Goal: Task Accomplishment & Management: Manage account settings

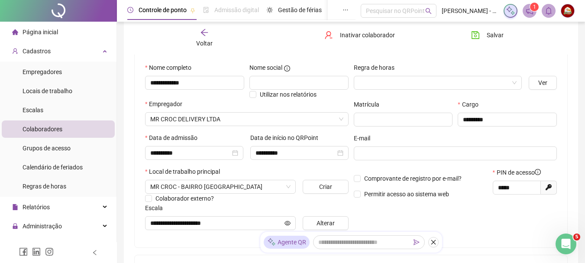
click at [201, 35] on icon "arrow-left" at bounding box center [204, 32] width 9 height 9
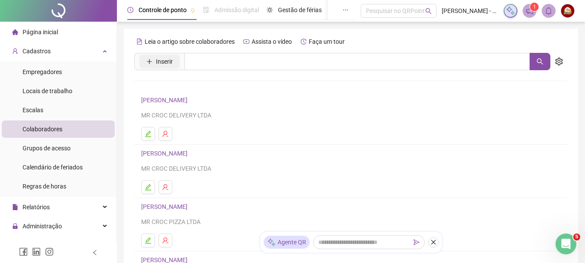
click at [153, 58] on button "Inserir" at bounding box center [159, 62] width 40 height 14
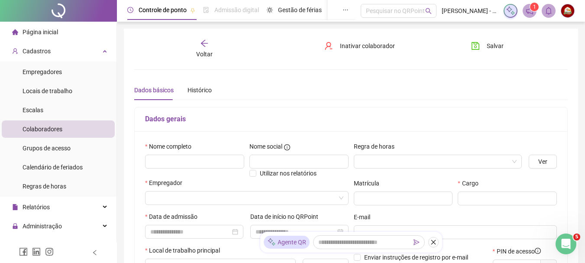
type input "*****"
click at [194, 159] on input "text" at bounding box center [194, 162] width 99 height 14
click at [169, 163] on input "**********" at bounding box center [194, 162] width 99 height 14
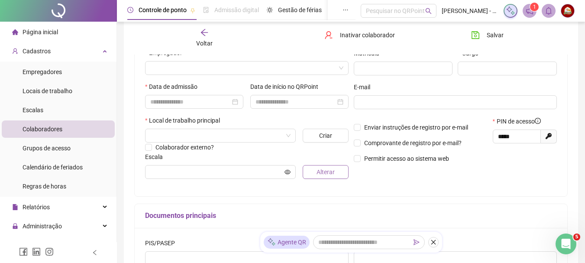
scroll to position [43, 0]
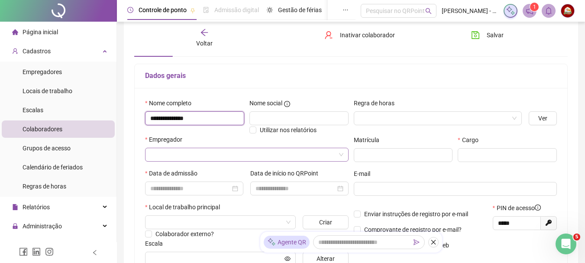
type input "**********"
click at [176, 156] on input "search" at bounding box center [242, 154] width 185 height 13
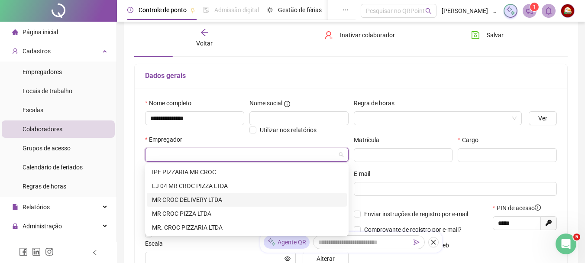
click at [182, 200] on div "MR CROC DELIVERY LTDA" at bounding box center [247, 200] width 190 height 10
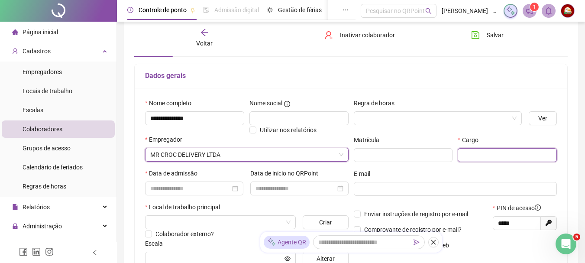
click at [475, 157] on input "text" at bounding box center [507, 155] width 99 height 14
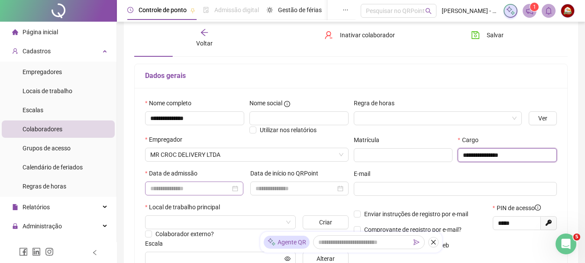
type input "**********"
click at [167, 190] on input at bounding box center [190, 189] width 80 height 10
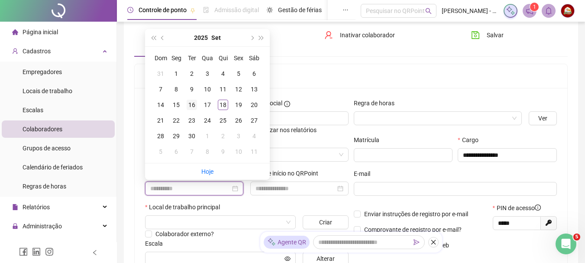
type input "**********"
click at [194, 106] on div "16" at bounding box center [192, 105] width 10 height 10
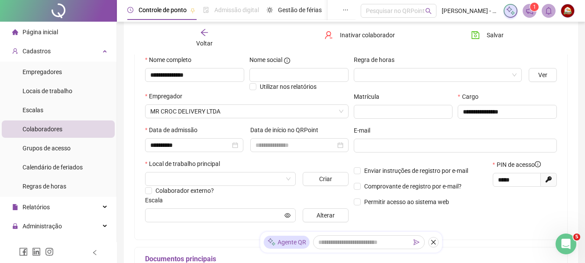
scroll to position [130, 0]
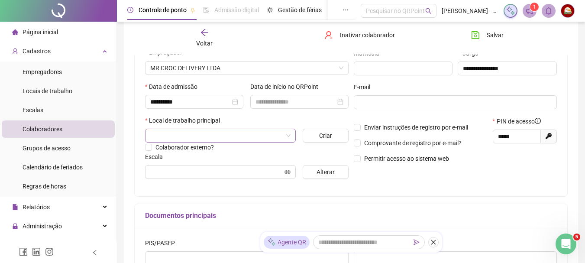
click at [187, 141] on input "search" at bounding box center [216, 135] width 133 height 13
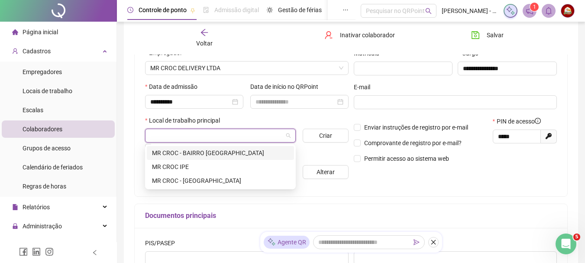
click at [190, 150] on div "MR CROC - BAIRRO [GEOGRAPHIC_DATA]" at bounding box center [220, 153] width 137 height 10
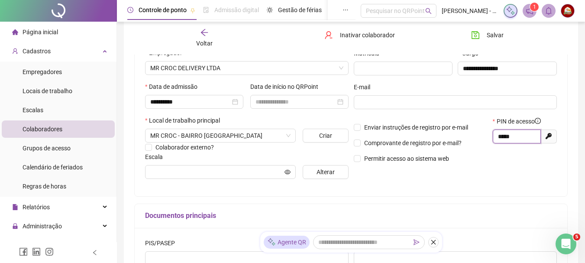
drag, startPoint x: 517, startPoint y: 135, endPoint x: 487, endPoint y: 133, distance: 29.9
click at [487, 133] on div "Enviar instruções de registro por e-mail Comprovante de registro por e-mail? Pe…" at bounding box center [455, 142] width 209 height 53
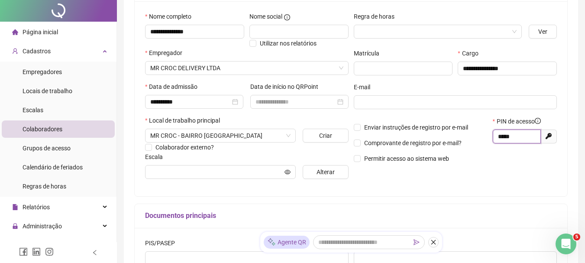
scroll to position [0, 0]
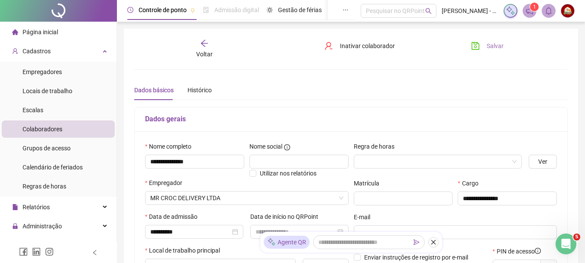
click at [496, 46] on span "Salvar" at bounding box center [495, 46] width 17 height 10
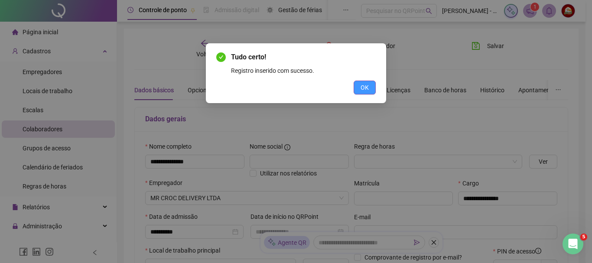
click at [369, 89] on button "OK" at bounding box center [364, 88] width 22 height 14
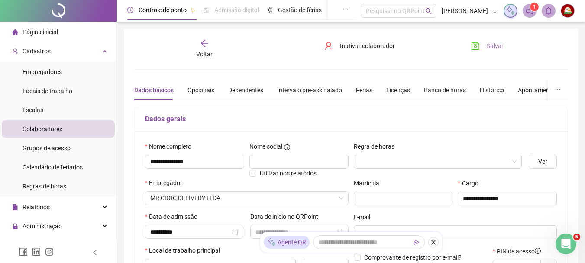
click at [486, 43] on button "Salvar" at bounding box center [487, 46] width 45 height 14
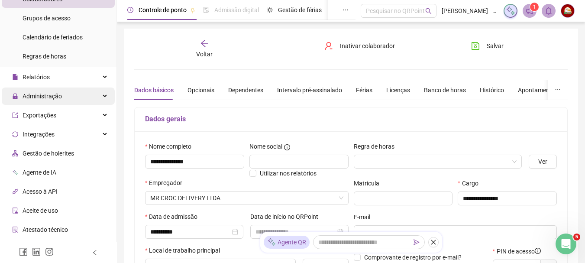
click at [98, 94] on div "Administração" at bounding box center [58, 95] width 113 height 17
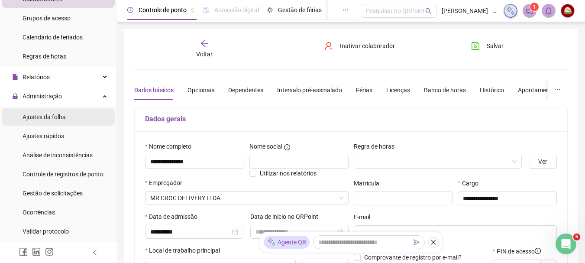
click at [65, 121] on div "Ajustes da folha" at bounding box center [44, 116] width 43 height 17
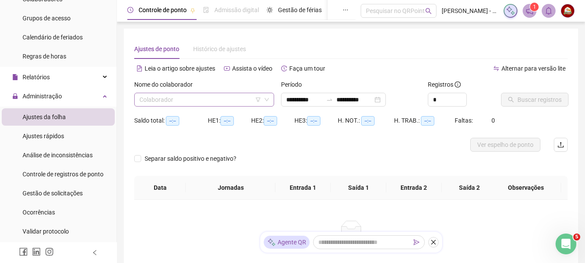
type input "**********"
click at [211, 100] on input "search" at bounding box center [200, 99] width 122 height 13
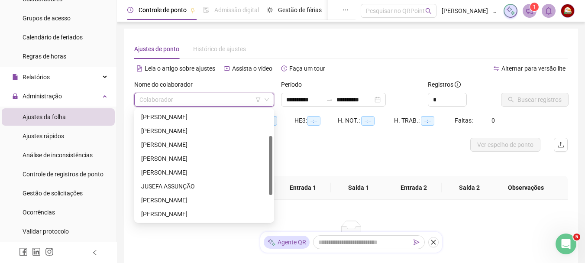
scroll to position [48, 0]
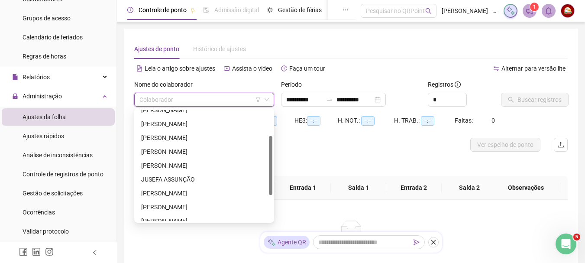
drag, startPoint x: 271, startPoint y: 139, endPoint x: 269, endPoint y: 165, distance: 26.0
click at [269, 165] on div at bounding box center [270, 165] width 3 height 59
click at [167, 178] on div "JUSEFA ASSUNÇÃO" at bounding box center [204, 180] width 126 height 10
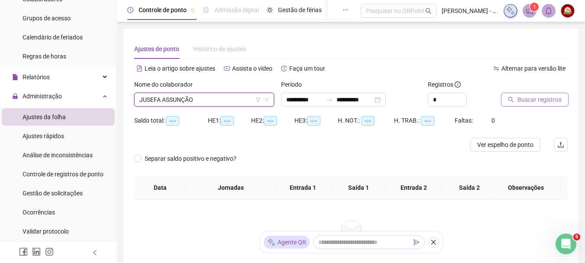
click at [541, 97] on span "Buscar registros" at bounding box center [539, 100] width 44 height 10
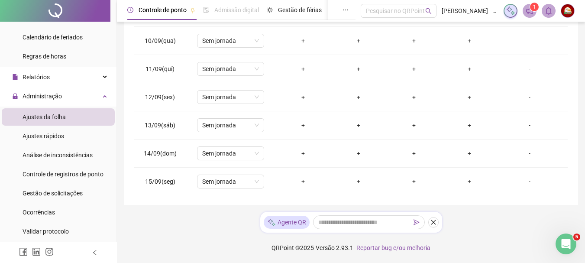
scroll to position [294, 0]
click at [302, 154] on div "+" at bounding box center [303, 152] width 42 height 10
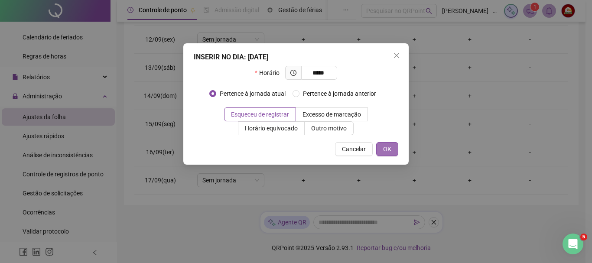
type input "*****"
click at [386, 149] on span "OK" at bounding box center [387, 149] width 8 height 10
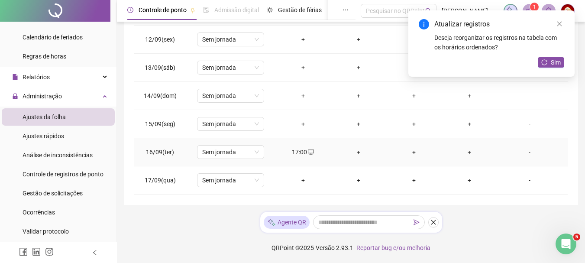
click at [356, 152] on div "+" at bounding box center [359, 152] width 42 height 10
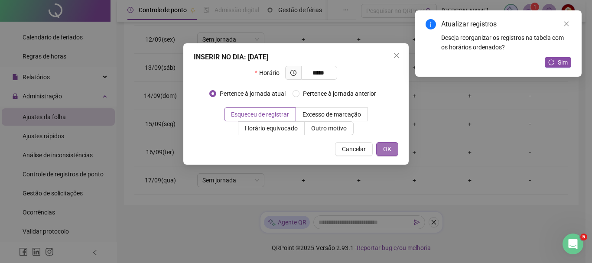
type input "*****"
click at [389, 150] on span "OK" at bounding box center [387, 149] width 8 height 10
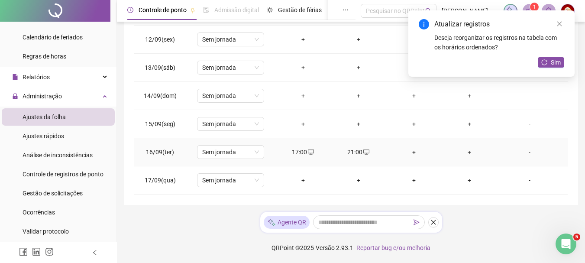
click at [409, 151] on div "+" at bounding box center [414, 152] width 42 height 10
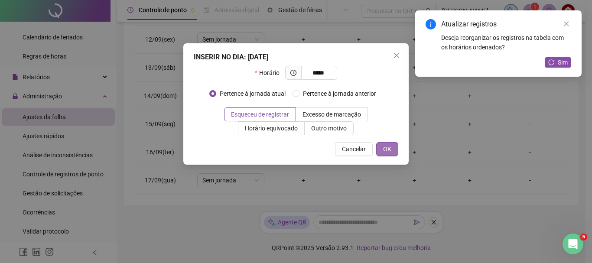
type input "*****"
click at [381, 146] on button "OK" at bounding box center [387, 149] width 22 height 14
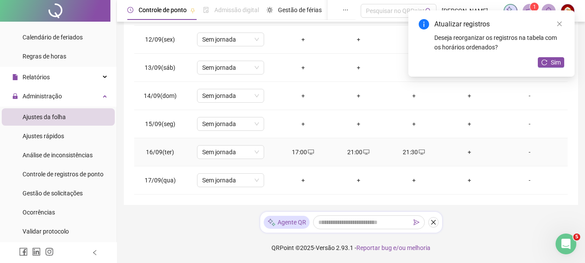
click at [464, 153] on div "+" at bounding box center [470, 152] width 42 height 10
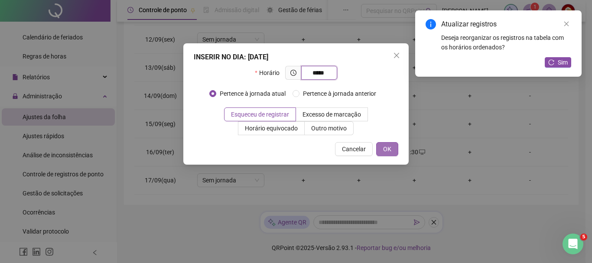
type input "*****"
click at [390, 149] on span "OK" at bounding box center [387, 149] width 8 height 10
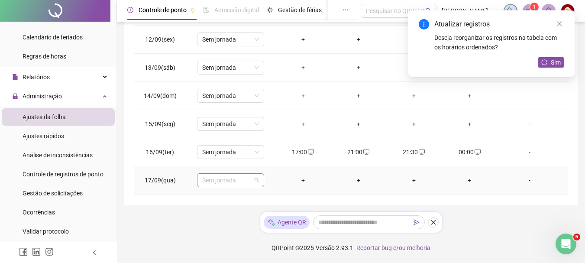
click at [254, 181] on span "Sem jornada" at bounding box center [230, 180] width 57 height 13
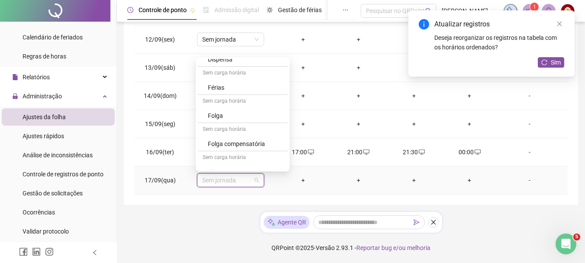
scroll to position [593, 0]
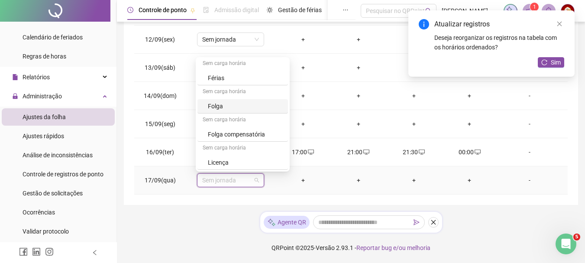
click at [218, 103] on div "Folga" at bounding box center [245, 106] width 75 height 10
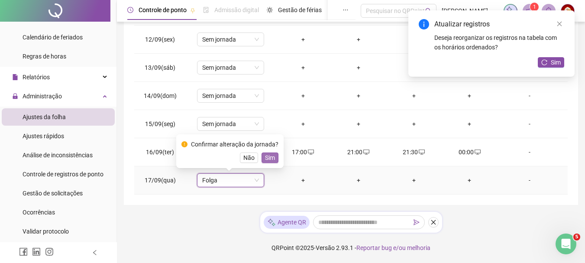
click at [268, 157] on span "Sim" at bounding box center [270, 158] width 10 height 10
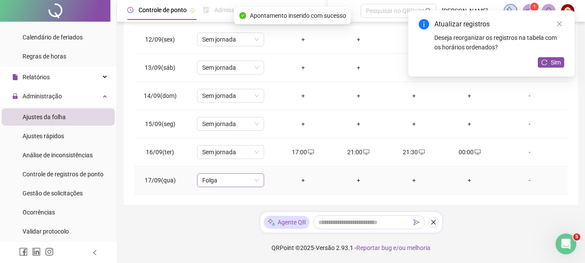
click at [256, 181] on span "Folga" at bounding box center [230, 180] width 57 height 13
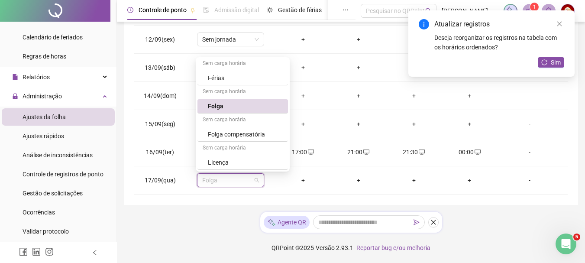
click at [507, 224] on div "**********" at bounding box center [351, 36] width 468 height 453
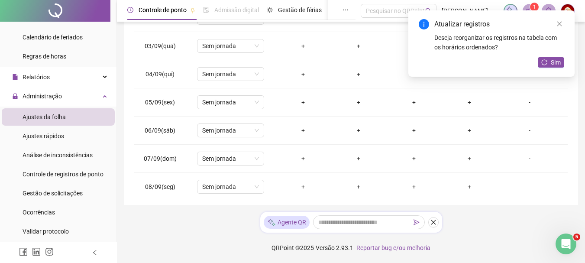
scroll to position [0, 0]
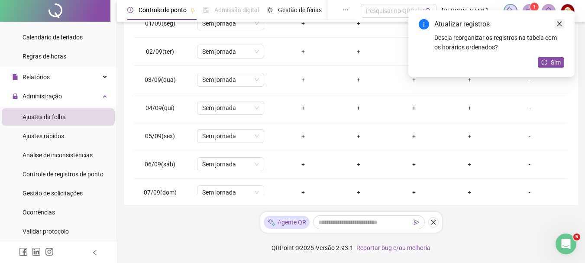
click at [562, 21] on link "Close" at bounding box center [560, 24] width 10 height 10
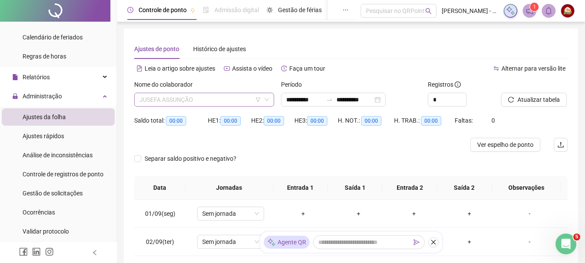
click at [198, 100] on span "JUSEFA ASSUNÇÃO" at bounding box center [203, 99] width 129 height 13
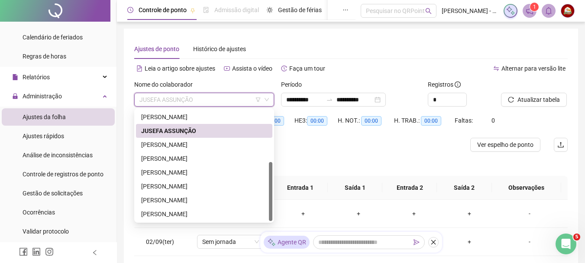
scroll to position [87, 0]
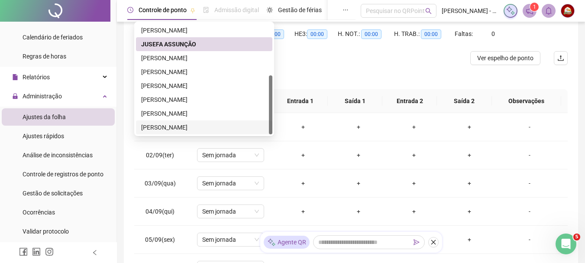
click at [166, 126] on div "[PERSON_NAME]" at bounding box center [204, 128] width 126 height 10
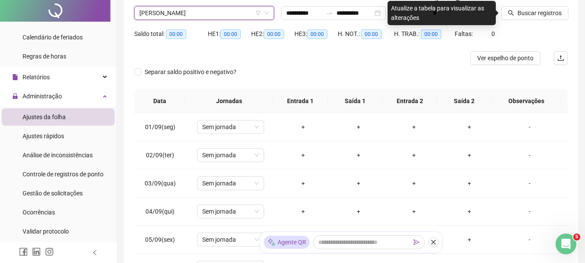
scroll to position [0, 0]
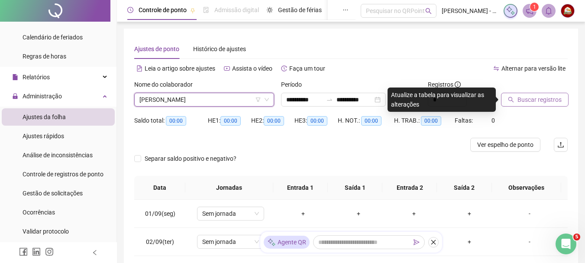
click at [530, 100] on span "Buscar registros" at bounding box center [539, 100] width 44 height 10
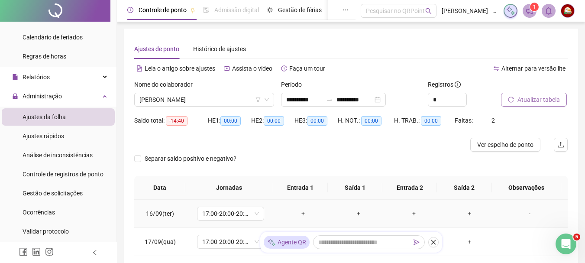
scroll to position [61, 0]
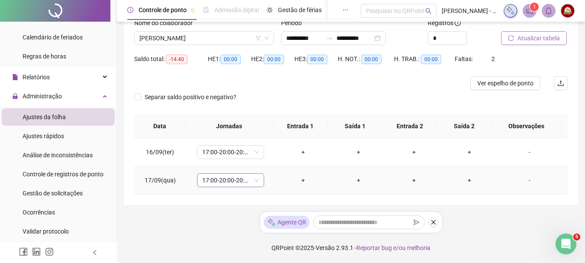
click at [255, 181] on span "17:00-20:00-20:30-00:50" at bounding box center [230, 180] width 57 height 13
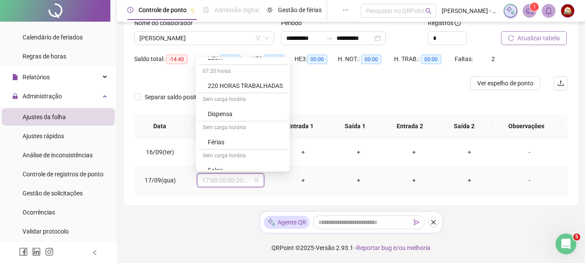
scroll to position [593, 0]
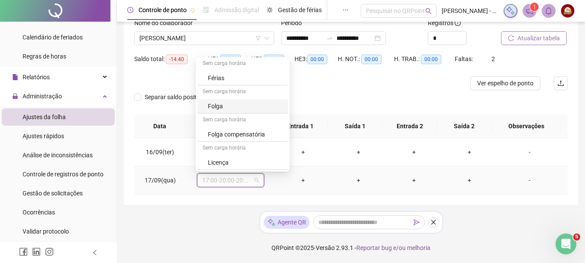
click at [220, 104] on div "Folga" at bounding box center [245, 106] width 75 height 10
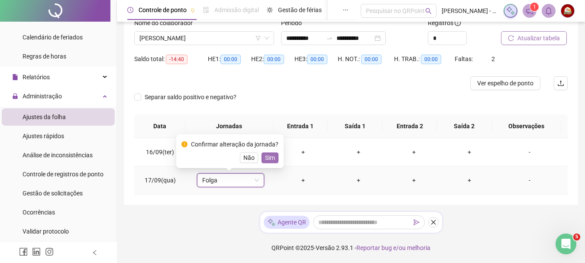
click at [269, 158] on span "Sim" at bounding box center [270, 158] width 10 height 10
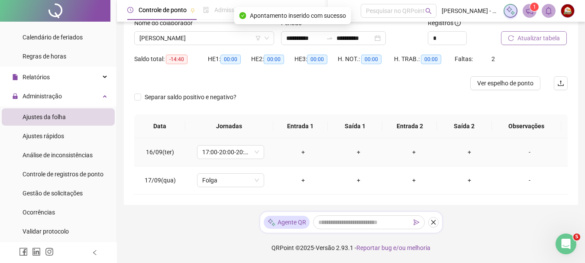
click at [301, 153] on div "+" at bounding box center [303, 152] width 42 height 10
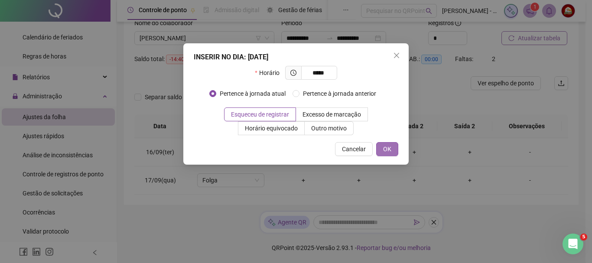
type input "*****"
click at [391, 145] on button "OK" at bounding box center [387, 149] width 22 height 14
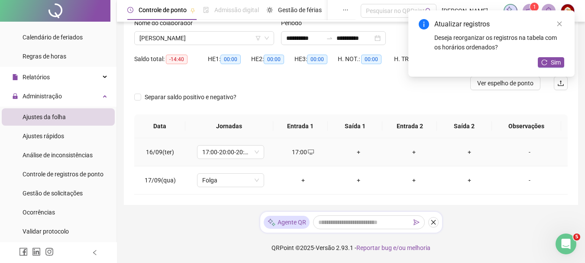
click at [355, 150] on div "+" at bounding box center [359, 152] width 42 height 10
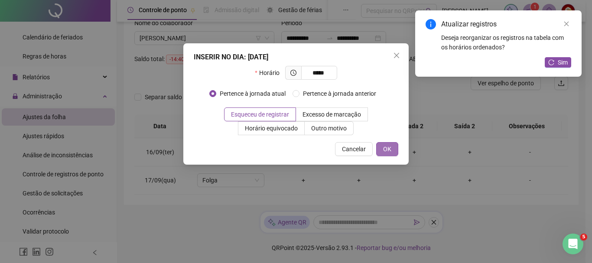
type input "*****"
click at [385, 149] on span "OK" at bounding box center [387, 149] width 8 height 10
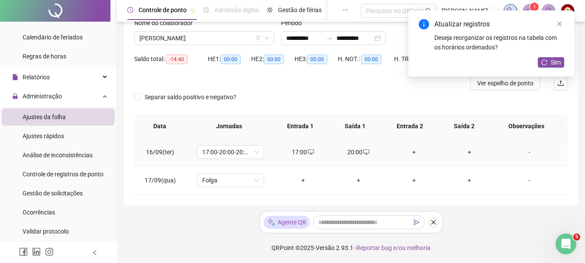
click at [407, 153] on div "+" at bounding box center [414, 152] width 42 height 10
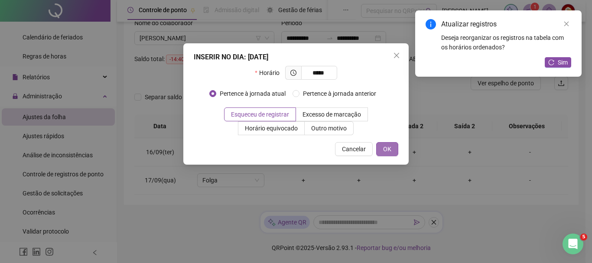
type input "*****"
click at [387, 151] on span "OK" at bounding box center [387, 149] width 8 height 10
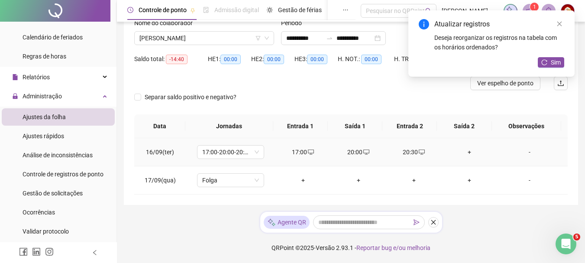
click at [465, 154] on div "+" at bounding box center [470, 152] width 42 height 10
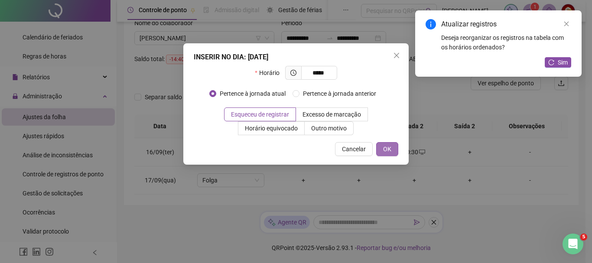
type input "*****"
click at [387, 150] on span "OK" at bounding box center [387, 149] width 8 height 10
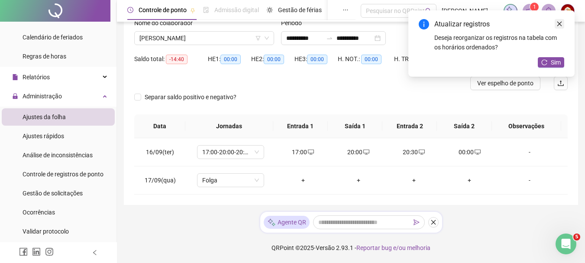
click at [559, 21] on icon "close" at bounding box center [559, 24] width 6 height 6
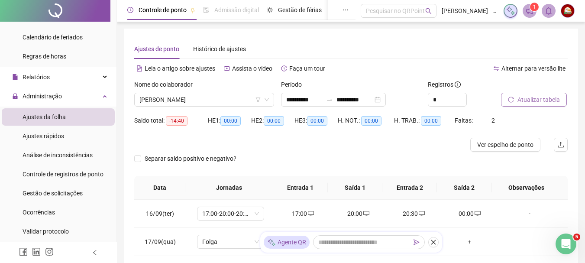
scroll to position [61, 0]
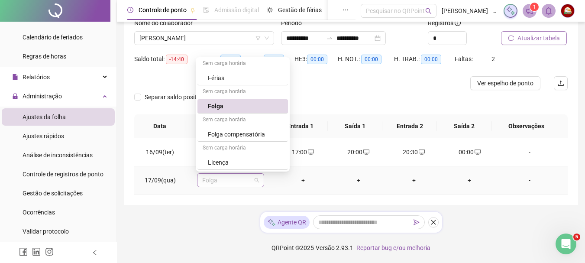
click at [256, 182] on span "Folga" at bounding box center [230, 180] width 57 height 13
click at [517, 230] on div "**********" at bounding box center [351, 101] width 468 height 324
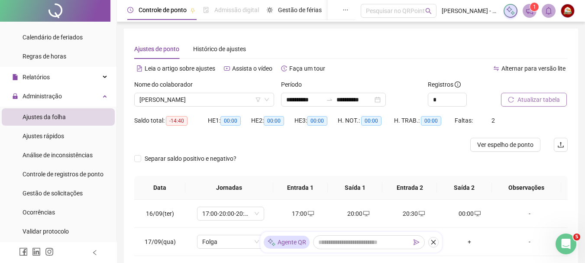
scroll to position [0, 0]
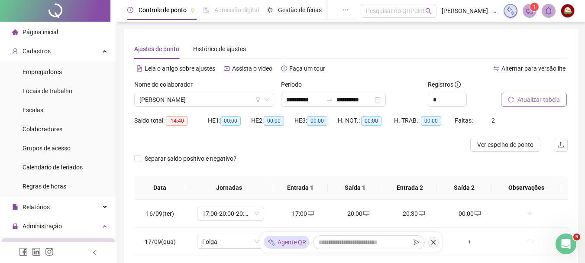
click at [52, 29] on span "Página inicial" at bounding box center [41, 32] width 36 height 7
